Goal: Task Accomplishment & Management: Use online tool/utility

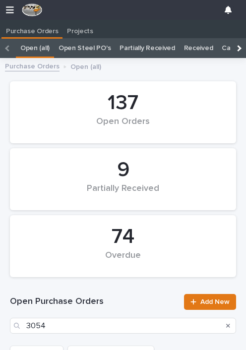
scroll to position [96, 0]
click at [15, 48] on div at bounding box center [8, 48] width 16 height 20
click at [13, 11] on icon "button" at bounding box center [10, 9] width 8 height 9
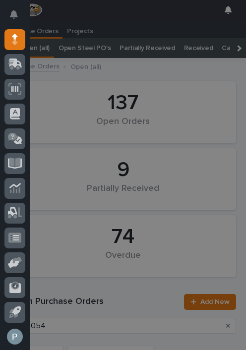
click at [16, 65] on icon at bounding box center [15, 62] width 13 height 9
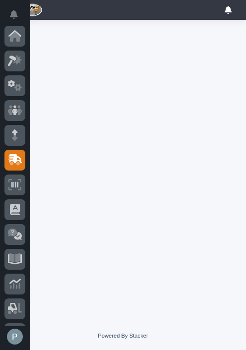
scroll to position [96, 0]
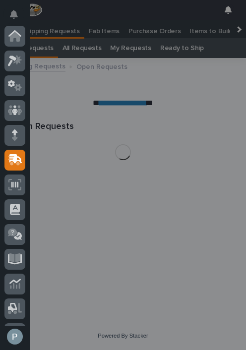
scroll to position [96, 0]
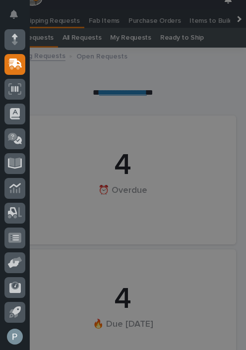
click at [211, 40] on div "My Settings Log Out" at bounding box center [123, 175] width 246 height 350
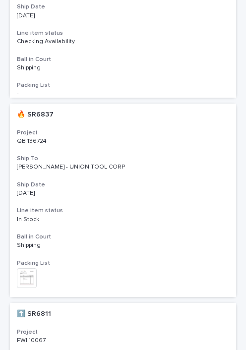
scroll to position [2814, 0]
click at [171, 207] on h3 "Line item status" at bounding box center [123, 211] width 212 height 8
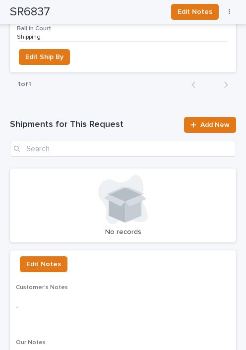
scroll to position [1047, 0]
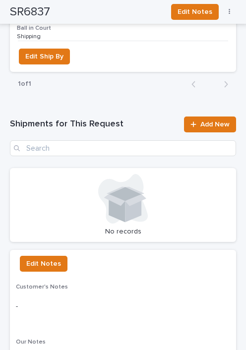
click at [214, 116] on link "Add New" at bounding box center [210, 124] width 52 height 16
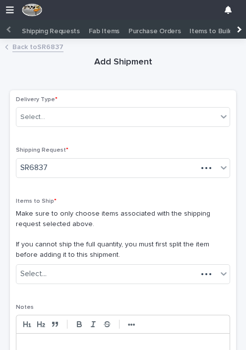
scroll to position [0, 4]
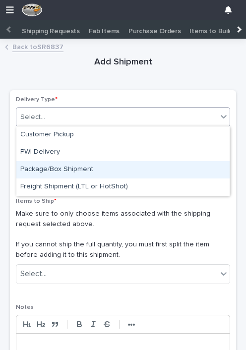
click at [53, 168] on div "Package/Box Shipment" at bounding box center [122, 169] width 213 height 17
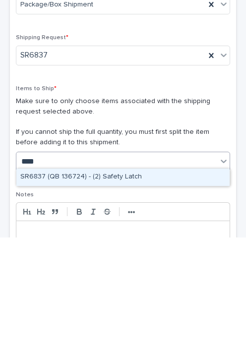
click at [116, 281] on div "SR6837 (QB 136724) - (2) Safety Latch" at bounding box center [122, 289] width 213 height 17
type input "****"
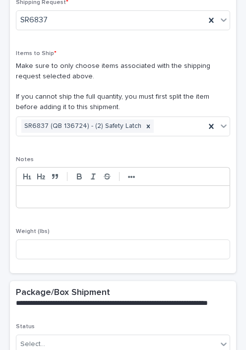
scroll to position [159, 0]
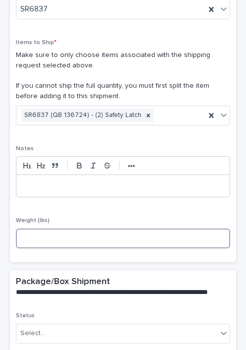
click at [100, 236] on input at bounding box center [123, 238] width 214 height 20
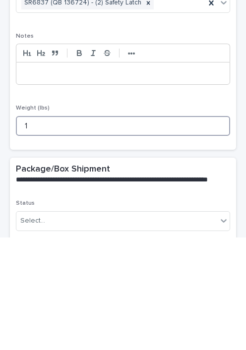
type input "1"
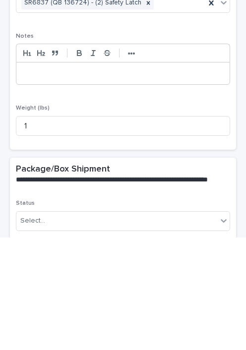
click at [111, 287] on p "**********" at bounding box center [121, 296] width 210 height 19
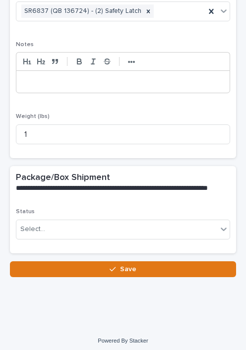
scroll to position [262, 0]
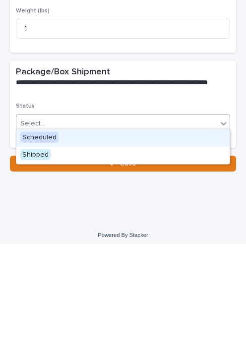
click at [132, 235] on div "Scheduled" at bounding box center [122, 243] width 213 height 17
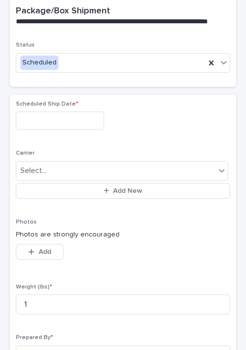
scroll to position [443, 0]
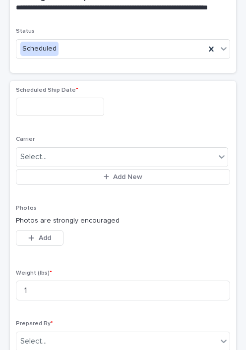
click at [67, 102] on input "text" at bounding box center [60, 107] width 88 height 18
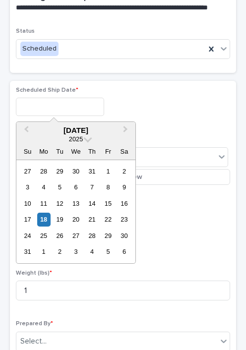
click at [43, 217] on div "18" at bounding box center [43, 219] width 13 height 13
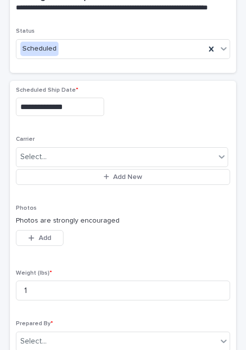
type input "**********"
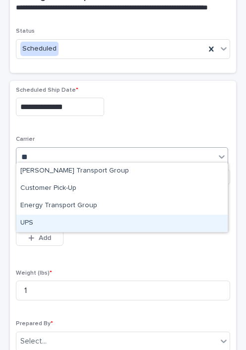
click at [35, 220] on div "UPS" at bounding box center [121, 223] width 211 height 17
type input "**"
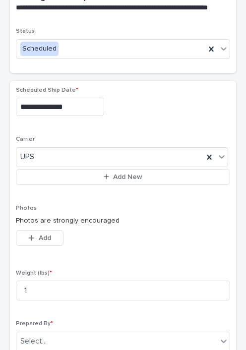
click at [31, 234] on icon "button" at bounding box center [31, 237] width 6 height 7
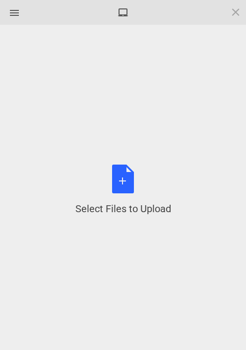
click at [125, 182] on div "Select Files to Upload or Drag and Drop, Copy and Paste Files" at bounding box center [123, 189] width 96 height 51
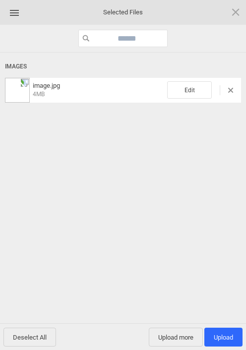
click at [228, 332] on span "Upload 1" at bounding box center [223, 336] width 38 height 19
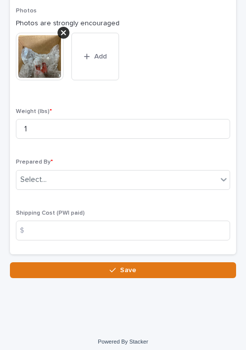
scroll to position [640, 0]
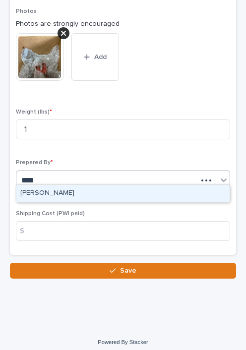
click at [44, 189] on div "[PERSON_NAME]" at bounding box center [122, 193] width 213 height 17
type input "****"
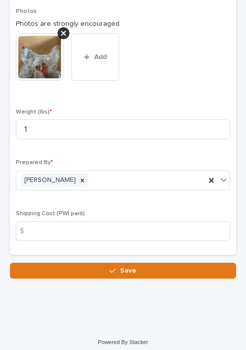
click at [122, 268] on span "Save" at bounding box center [128, 270] width 16 height 9
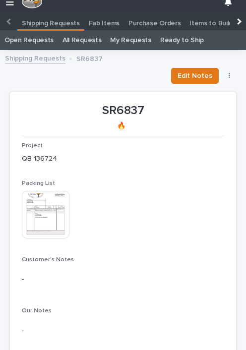
scroll to position [20, 0]
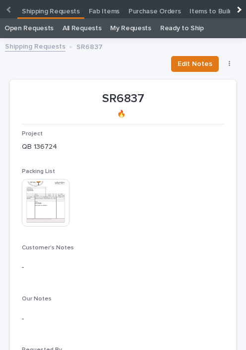
click at [48, 45] on link "Shipping Requests" at bounding box center [35, 45] width 60 height 11
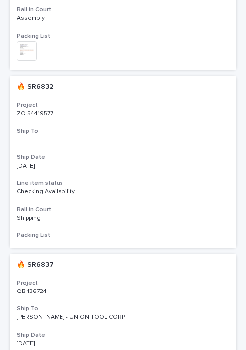
scroll to position [2665, 0]
click at [177, 162] on p "[DATE]" at bounding box center [103, 165] width 173 height 7
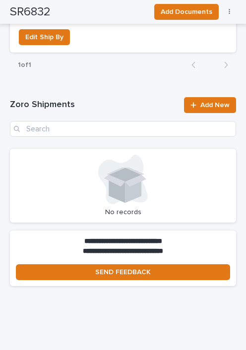
scroll to position [1034, 0]
click at [213, 102] on span "Add New" at bounding box center [214, 105] width 29 height 7
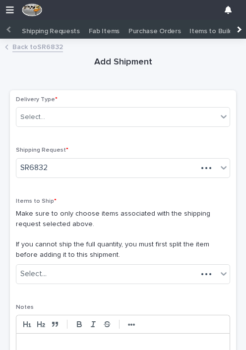
scroll to position [0, 4]
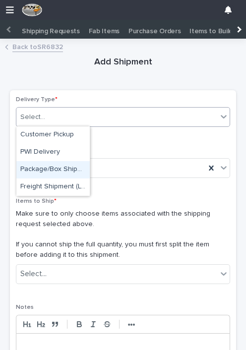
click at [56, 167] on div "Package/Box Shipment" at bounding box center [52, 169] width 73 height 17
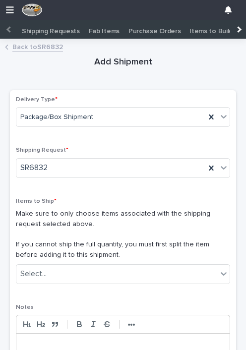
click at [96, 258] on div "Items to Ship * Make sure to only choose items associated with the shipping req…" at bounding box center [123, 245] width 214 height 94
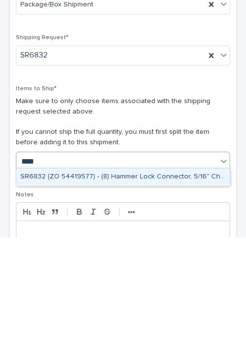
click at [126, 281] on div "SR6832 (ZO 54419577) - (8) Hammer Lock Connector, 5/16" Chain, Grade 80, Steel,…" at bounding box center [122, 289] width 213 height 17
type input "****"
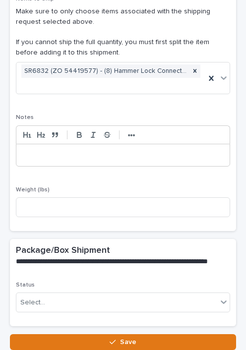
scroll to position [215, 0]
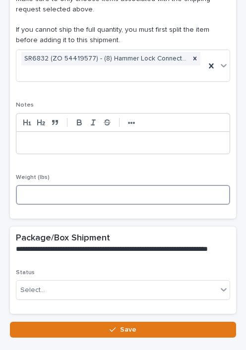
click at [118, 189] on input at bounding box center [123, 195] width 214 height 20
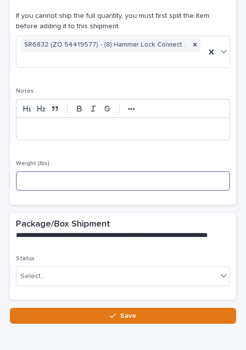
scroll to position [229, 0]
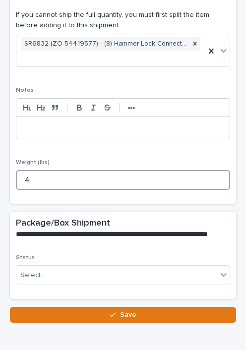
type input "4"
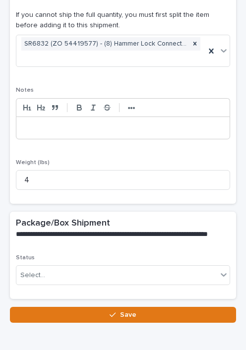
click at [116, 212] on div "**********" at bounding box center [123, 233] width 226 height 43
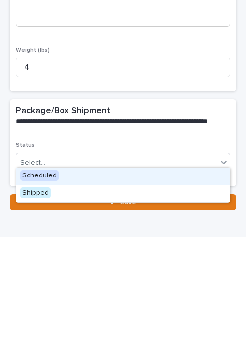
click at [130, 280] on div "Scheduled" at bounding box center [122, 288] width 213 height 17
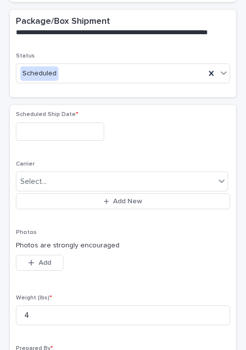
scroll to position [432, 0]
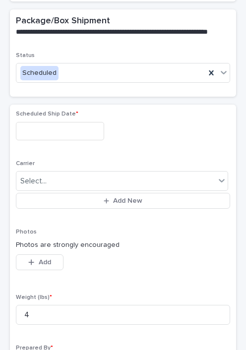
click at [59, 124] on input "text" at bounding box center [60, 131] width 88 height 18
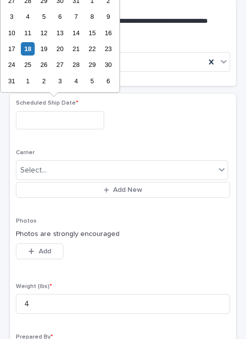
click at [28, 53] on div "18" at bounding box center [27, 59] width 13 height 13
type input "**********"
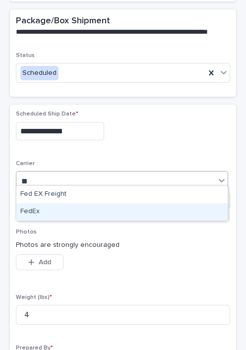
click at [46, 214] on div "FedEx" at bounding box center [121, 211] width 211 height 17
type input "**"
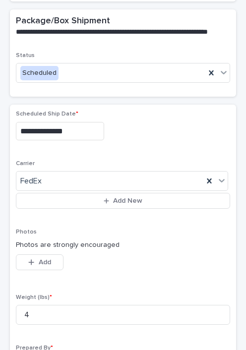
click at [38, 259] on div "button" at bounding box center [33, 262] width 10 height 7
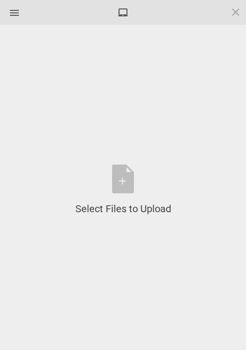
click at [118, 177] on div "Select Files to Upload or Drag and Drop, Copy and Paste Files" at bounding box center [123, 189] width 96 height 51
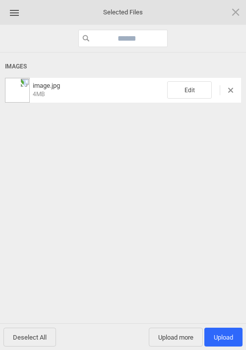
click at [189, 89] on span "Edit" at bounding box center [189, 89] width 45 height 17
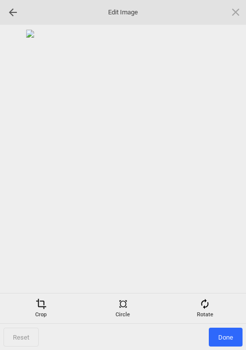
click at [210, 305] on span at bounding box center [204, 303] width 11 height 11
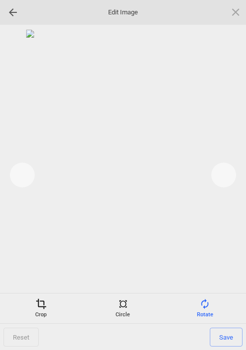
click at [222, 178] on div at bounding box center [223, 175] width 25 height 25
click at [221, 180] on div at bounding box center [223, 175] width 25 height 25
click at [223, 178] on div at bounding box center [223, 175] width 25 height 25
click at [232, 336] on span "Save" at bounding box center [226, 336] width 33 height 19
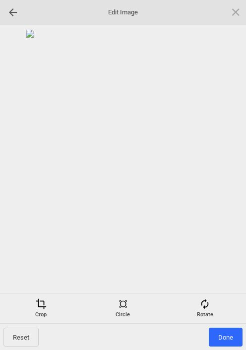
click at [228, 343] on span "Done" at bounding box center [226, 336] width 34 height 19
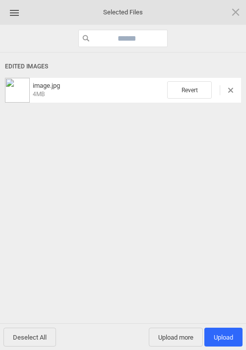
click at [226, 344] on span "Upload 1" at bounding box center [223, 336] width 38 height 19
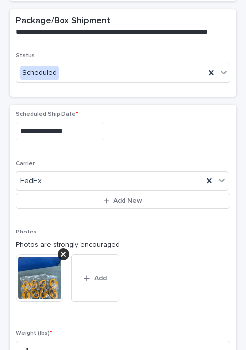
click at [83, 272] on button "Add" at bounding box center [95, 278] width 48 height 48
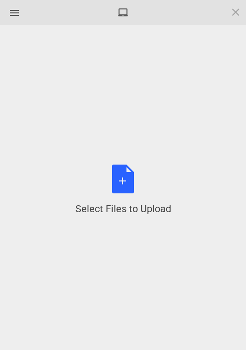
click at [122, 179] on div "Select Files to Upload or Drag and Drop, Copy and Paste Files" at bounding box center [123, 189] width 96 height 51
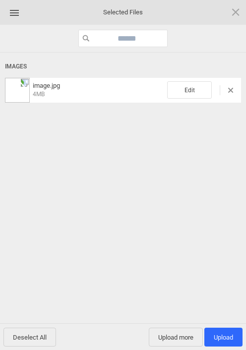
click at [226, 333] on span "Upload 1" at bounding box center [223, 336] width 19 height 7
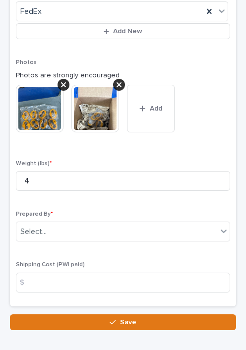
scroll to position [612, 0]
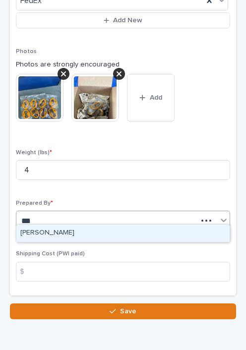
type input "***"
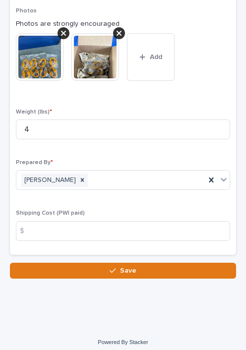
scroll to position [652, 0]
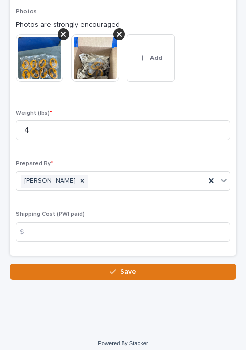
click at [126, 267] on span "Save" at bounding box center [128, 271] width 16 height 9
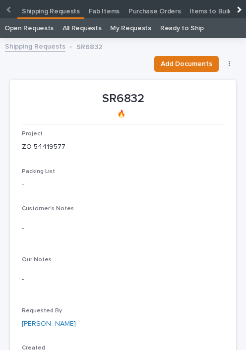
scroll to position [20, 0]
click at [41, 36] on link "Open Requests" at bounding box center [28, 28] width 49 height 20
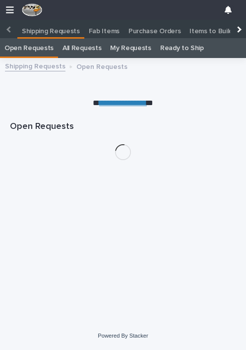
click at [41, 35] on link "Shipping Requests" at bounding box center [50, 28] width 67 height 17
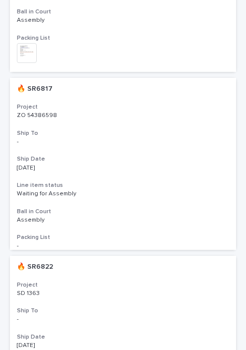
scroll to position [2285, 0]
click at [172, 157] on div "🔥 SR6817 🔥 SR6817 Project ZO 54386598 ZO 54386598 Ship To - - Ship Date [DATE] …" at bounding box center [123, 163] width 226 height 171
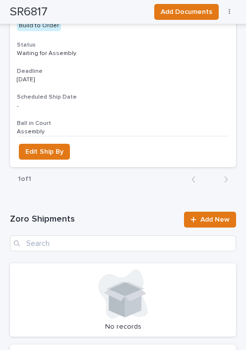
scroll to position [913, 0]
click at [214, 212] on link "Add New" at bounding box center [210, 220] width 52 height 16
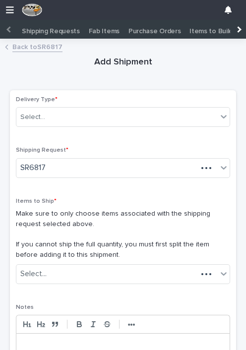
scroll to position [0, 4]
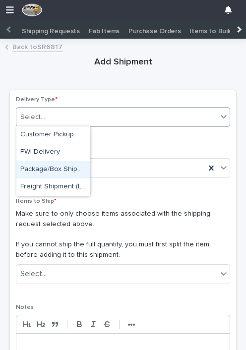
click at [61, 169] on div "Package/Box Shipment" at bounding box center [52, 169] width 73 height 17
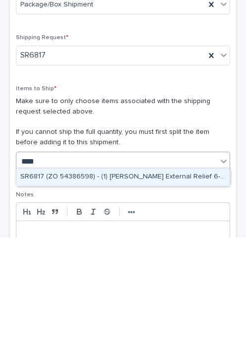
click at [129, 281] on div "SR6817 (ZO 54386598) - (1) [PERSON_NAME] External Relief 6-Wire 50'" at bounding box center [122, 289] width 213 height 17
type input "****"
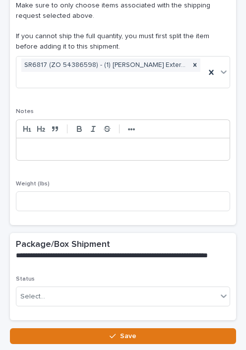
scroll to position [209, 0]
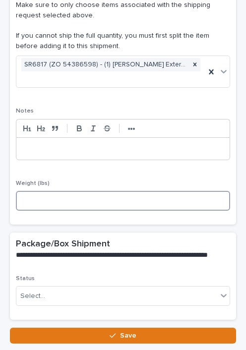
click at [92, 196] on input at bounding box center [123, 201] width 214 height 20
type input "10"
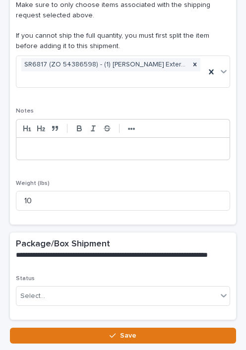
click at [150, 168] on div "Delivery Type * Package/Box Shipment Shipping Request * SR6817 Items to Ship * …" at bounding box center [123, 53] width 214 height 331
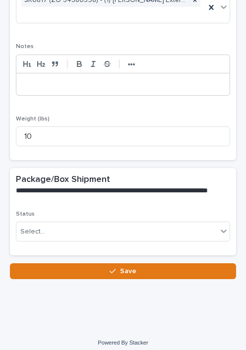
scroll to position [273, 0]
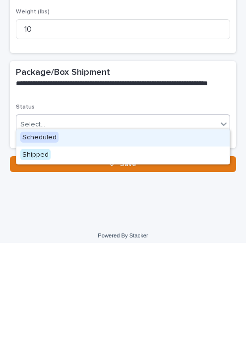
click at [122, 236] on div "Scheduled" at bounding box center [122, 244] width 213 height 17
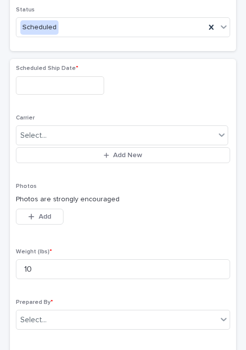
scroll to position [481, 0]
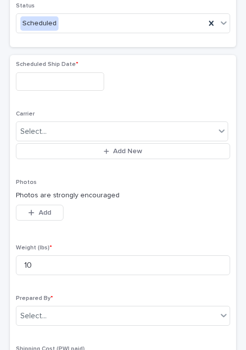
click at [63, 72] on input "text" at bounding box center [60, 81] width 88 height 18
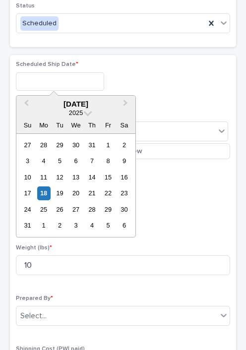
click at [49, 191] on div "18" at bounding box center [43, 192] width 13 height 13
type input "**********"
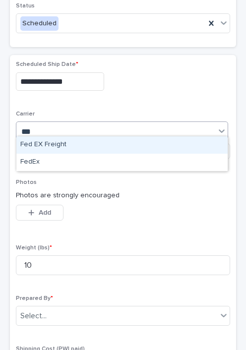
click at [46, 163] on div "FedEx" at bounding box center [121, 162] width 211 height 17
type input "***"
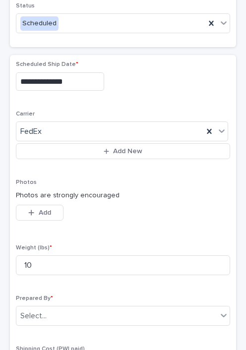
click at [38, 213] on button "Add" at bounding box center [40, 213] width 48 height 16
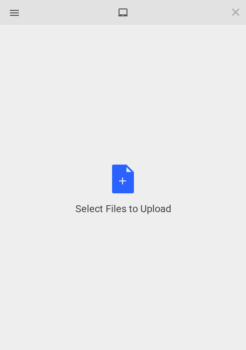
click at [121, 172] on div "Select Files to Upload or Drag and Drop, Copy and Paste Files" at bounding box center [123, 189] width 96 height 51
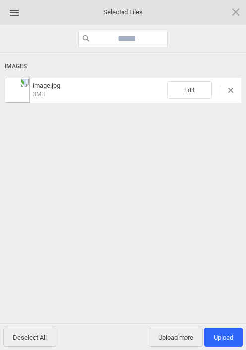
click at [196, 92] on span "Edit" at bounding box center [189, 89] width 45 height 17
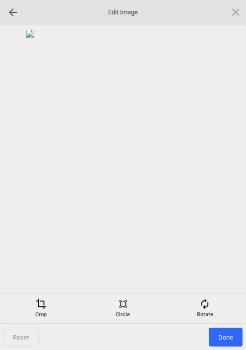
click at [205, 307] on span at bounding box center [204, 303] width 11 height 11
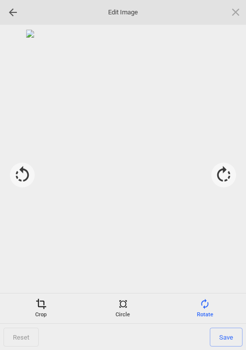
click at [218, 174] on div at bounding box center [223, 175] width 25 height 25
click at [219, 171] on div at bounding box center [223, 175] width 25 height 25
click at [218, 176] on div at bounding box center [223, 175] width 25 height 25
click at [225, 334] on span "Save" at bounding box center [226, 336] width 33 height 19
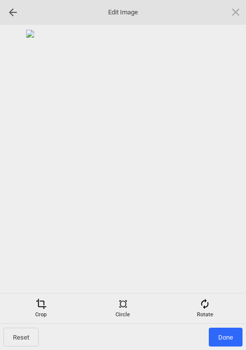
click at [225, 335] on span "Done" at bounding box center [226, 336] width 34 height 19
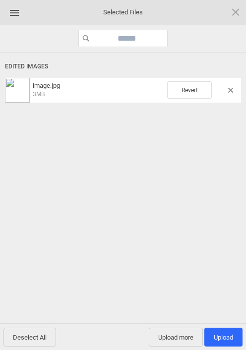
click at [224, 334] on span "Upload 1" at bounding box center [223, 336] width 19 height 7
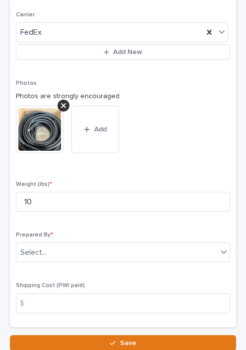
scroll to position [584, 0]
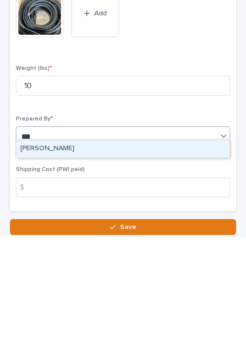
click at [40, 253] on div "[PERSON_NAME]" at bounding box center [122, 261] width 213 height 17
type input "***"
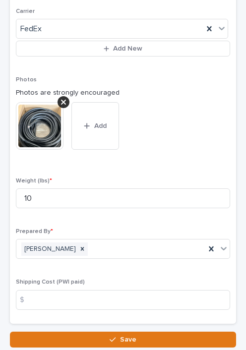
click at [138, 331] on button "Save" at bounding box center [123, 339] width 226 height 16
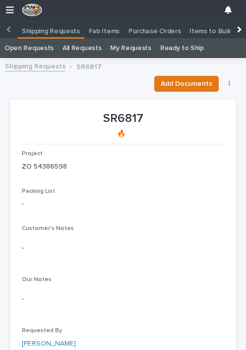
scroll to position [96, 0]
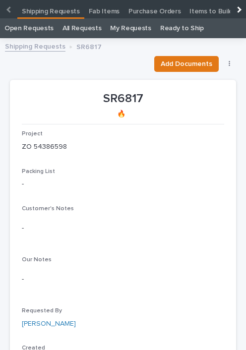
click at [24, 33] on link "Open Requests" at bounding box center [28, 28] width 49 height 20
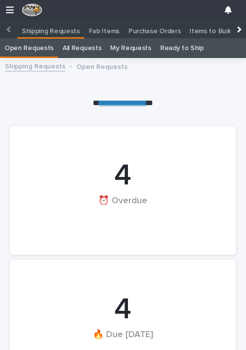
scroll to position [0, 4]
click at [28, 47] on link "Open Requests" at bounding box center [28, 48] width 49 height 20
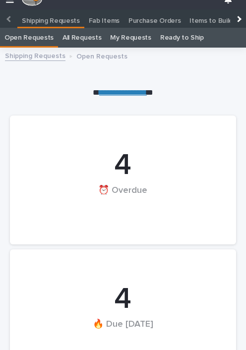
scroll to position [10, 0]
